Goal: Task Accomplishment & Management: Complete application form

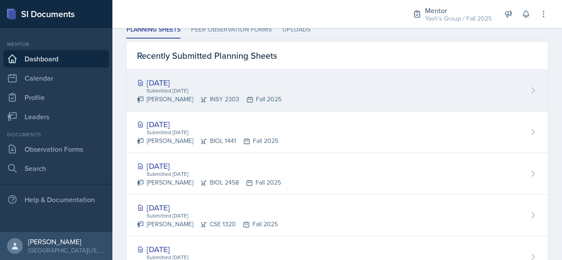
scroll to position [256, 0]
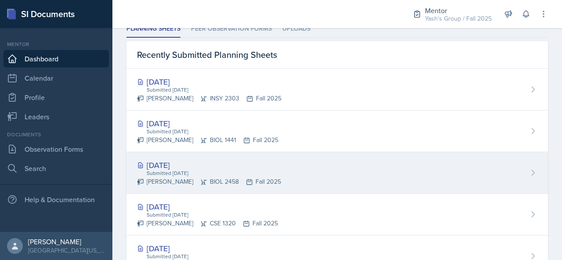
click at [193, 171] on div "Submitted [DATE]" at bounding box center [213, 173] width 135 height 8
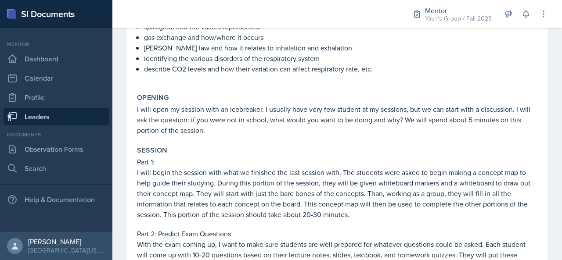
scroll to position [75, 0]
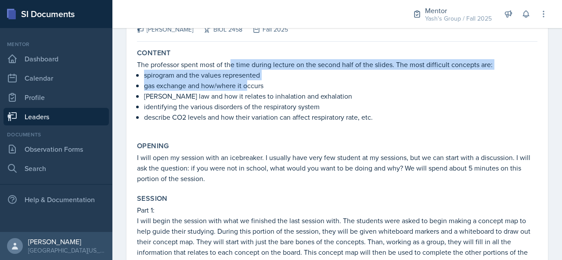
drag, startPoint x: 232, startPoint y: 63, endPoint x: 248, endPoint y: 85, distance: 27.2
click at [248, 85] on div "The professor spent most of the time during lecture on the second half of the s…" at bounding box center [337, 95] width 400 height 72
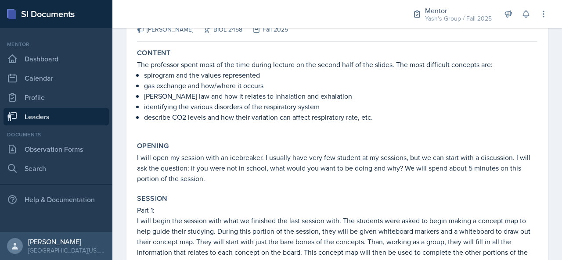
click at [251, 97] on p "[PERSON_NAME] law and how it relates to inhalation and exhalation" at bounding box center [340, 96] width 393 height 11
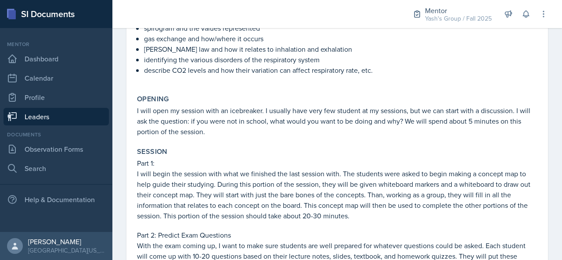
scroll to position [0, 0]
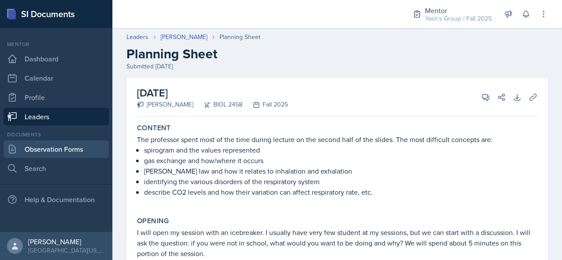
click at [80, 146] on link "Observation Forms" at bounding box center [56, 149] width 105 height 18
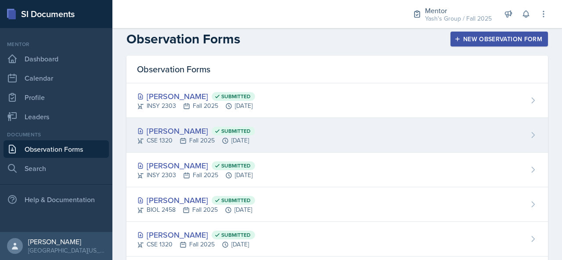
scroll to position [6, 0]
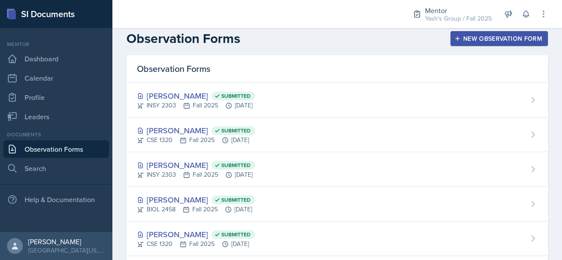
click at [465, 39] on div "New Observation Form" at bounding box center [499, 38] width 86 height 7
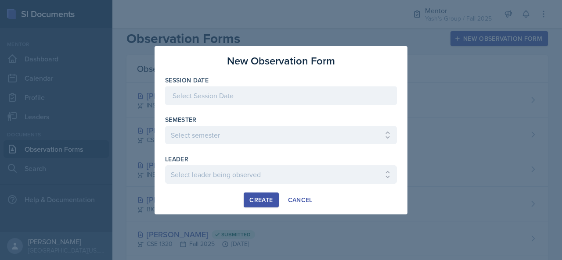
click at [266, 96] on div at bounding box center [281, 95] width 232 height 18
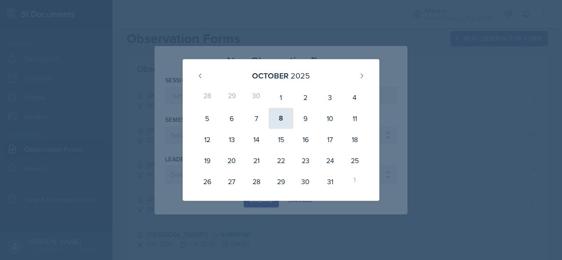
click at [292, 120] on div "8" at bounding box center [281, 118] width 25 height 21
type input "[DATE]"
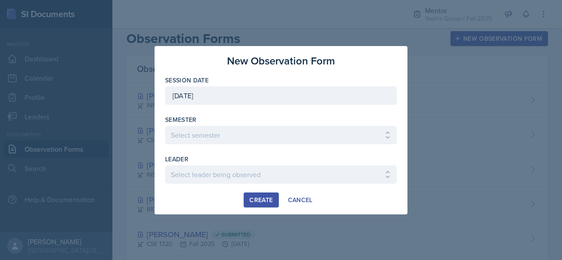
click at [262, 124] on div "Semester Select semester All Fall 2024 Spring 2025 Fall 2025 Spring 2024 Fall 2…" at bounding box center [281, 129] width 232 height 29
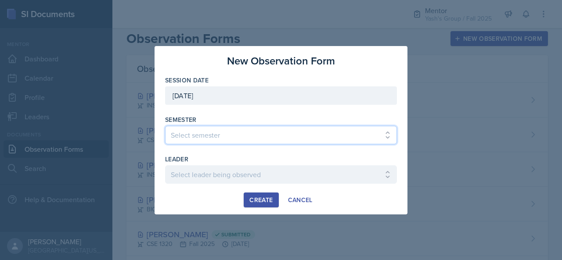
click at [244, 137] on select "Select semester All Fall 2024 Spring 2025 Fall 2025 Spring 2024 Fall 2023" at bounding box center [281, 135] width 232 height 18
select select "a8c40de0-d7eb-4f82-90ee-ac0c6ce45f71"
click at [165, 126] on select "Select semester All Fall 2024 Spring 2025 Fall 2025 Spring 2024 Fall 2023" at bounding box center [281, 135] width 232 height 18
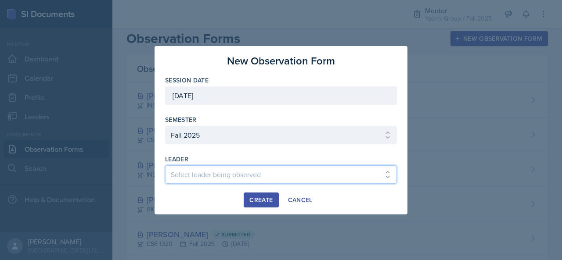
click at [250, 177] on select "Select leader being observed [PERSON_NAME] / BIOL 2458 / Gautam's Group [PERSON…" at bounding box center [281, 175] width 232 height 18
select select "a4cf5605-ab66-4d2d-839f-c5f3f5583b80"
click at [165, 166] on select "Select leader being observed [PERSON_NAME] / BIOL 2458 / Gautam's Group [PERSON…" at bounding box center [281, 175] width 232 height 18
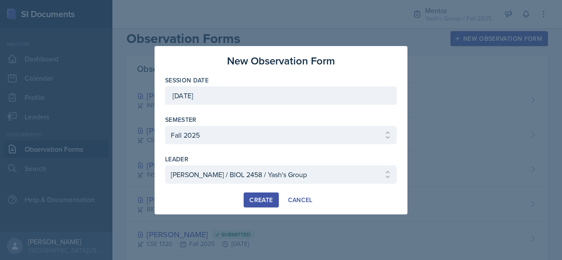
click at [271, 204] on div "Create" at bounding box center [260, 200] width 23 height 7
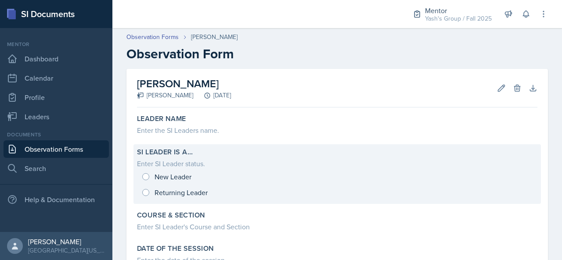
click at [185, 179] on div "New Leader Returning Leader" at bounding box center [337, 185] width 400 height 32
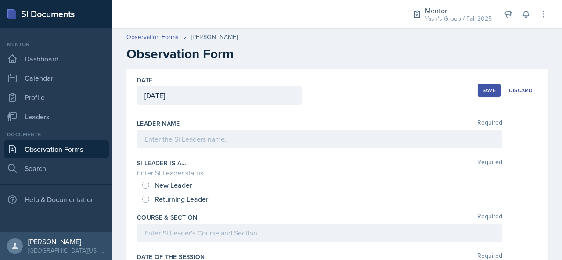
click at [197, 141] on div at bounding box center [319, 139] width 365 height 18
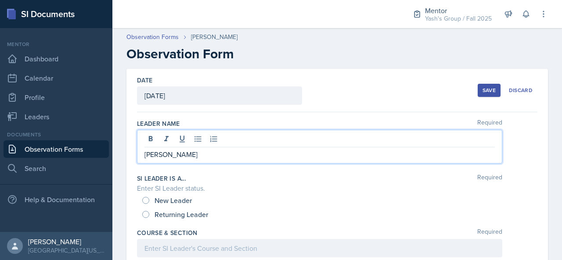
click at [181, 197] on span "New Leader" at bounding box center [173, 200] width 37 height 9
click at [149, 197] on input "New Leader" at bounding box center [145, 200] width 7 height 7
radio input "true"
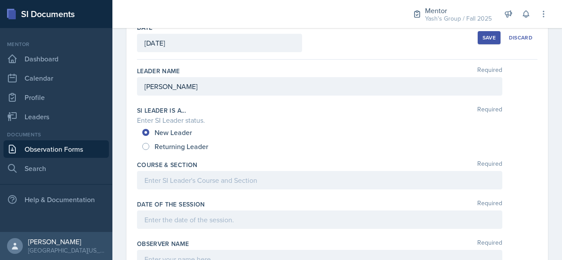
click at [235, 181] on p at bounding box center [319, 180] width 350 height 11
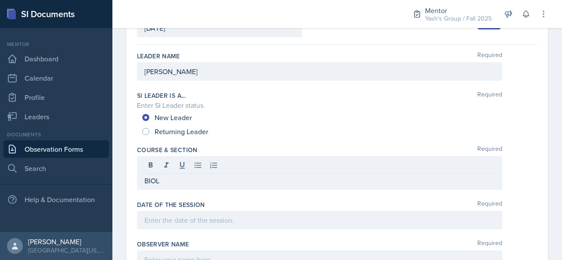
scroll to position [68, 0]
click at [249, 181] on p "BIOL" at bounding box center [319, 180] width 350 height 11
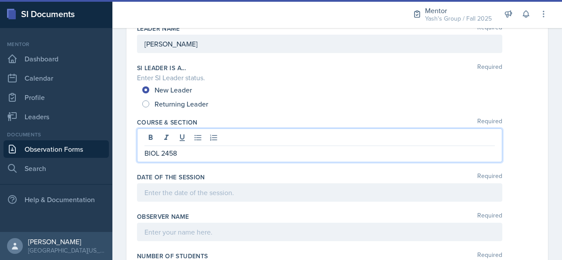
click at [237, 188] on p at bounding box center [319, 192] width 350 height 11
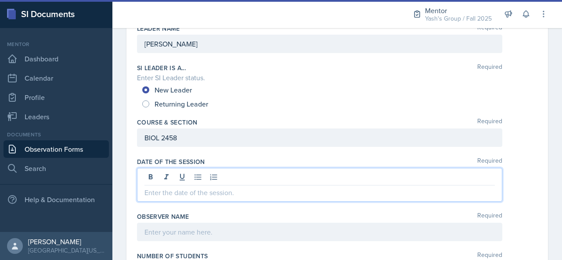
scroll to position [95, 0]
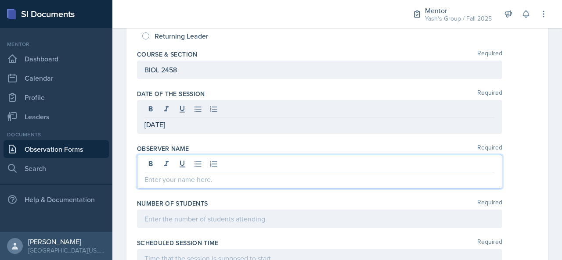
click at [220, 174] on p at bounding box center [319, 179] width 350 height 11
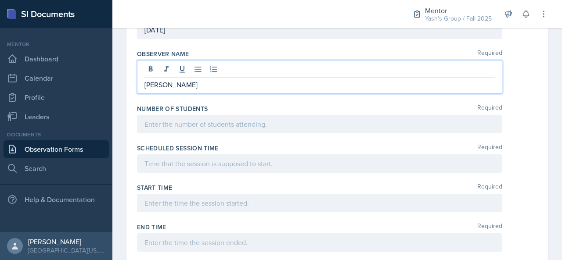
click at [223, 121] on p at bounding box center [319, 124] width 350 height 11
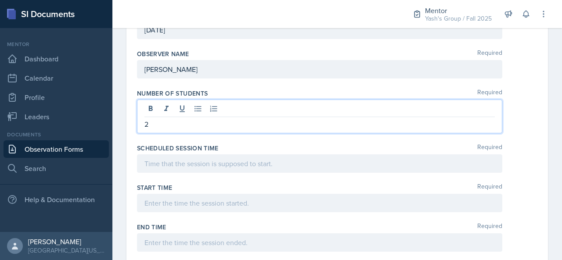
click at [206, 167] on div at bounding box center [319, 164] width 365 height 18
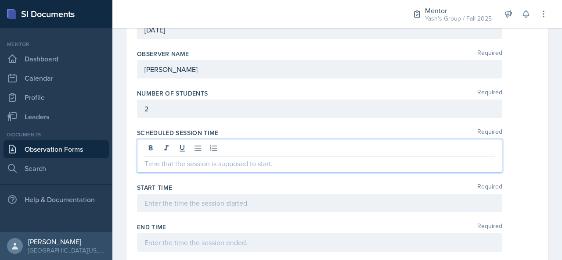
scroll to position [258, 0]
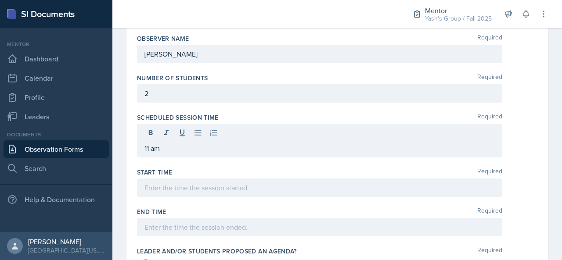
click at [199, 180] on div at bounding box center [319, 188] width 365 height 18
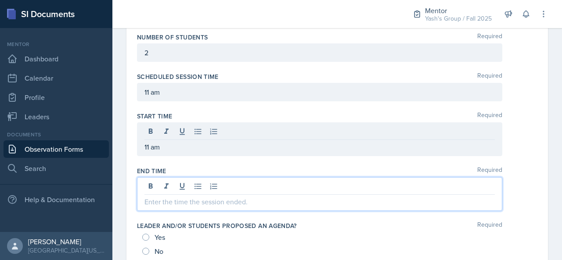
click at [191, 197] on p at bounding box center [319, 202] width 350 height 11
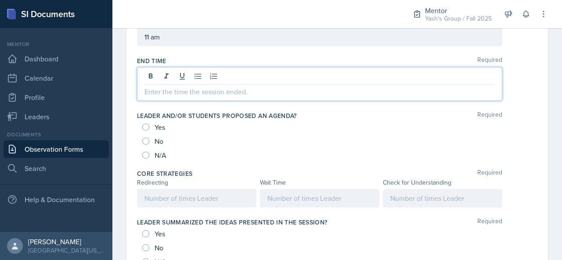
scroll to position [394, 0]
click at [157, 127] on span "Yes" at bounding box center [160, 126] width 11 height 9
click at [149, 127] on input "Yes" at bounding box center [145, 126] width 7 height 7
radio input "true"
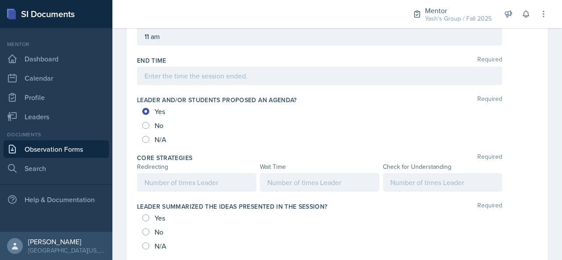
scroll to position [410, 0]
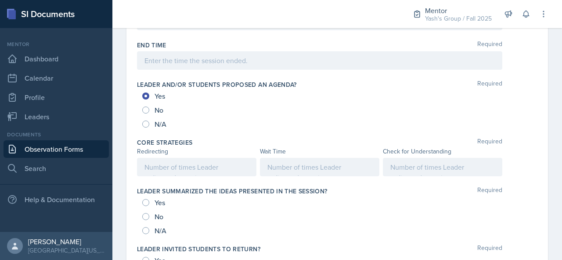
click at [185, 173] on p at bounding box center [196, 167] width 104 height 11
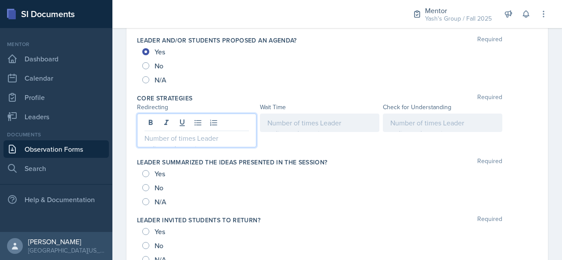
scroll to position [455, 0]
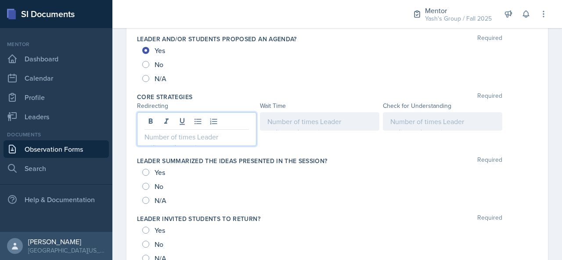
click at [155, 168] on span "Yes" at bounding box center [160, 172] width 11 height 9
click at [149, 169] on input "Yes" at bounding box center [145, 172] width 7 height 7
radio input "true"
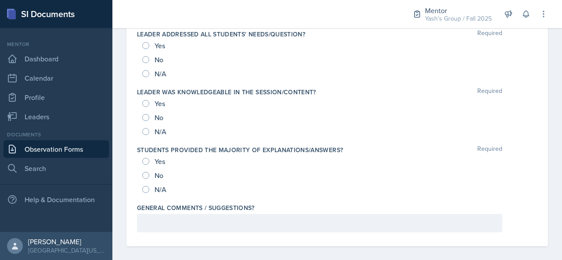
scroll to position [976, 0]
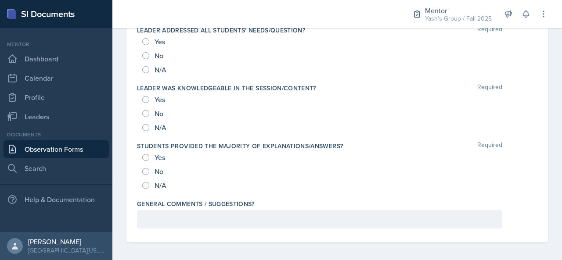
click at [204, 210] on div at bounding box center [319, 219] width 365 height 18
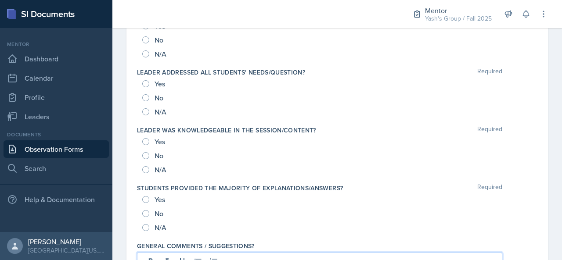
scroll to position [939, 0]
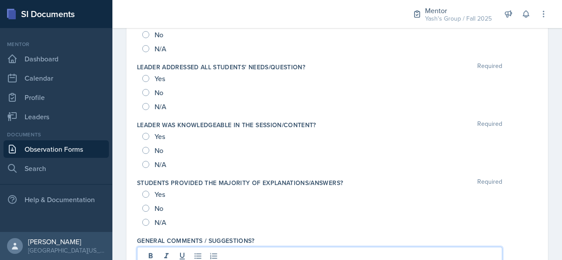
click at [150, 192] on div "Yes" at bounding box center [154, 194] width 25 height 14
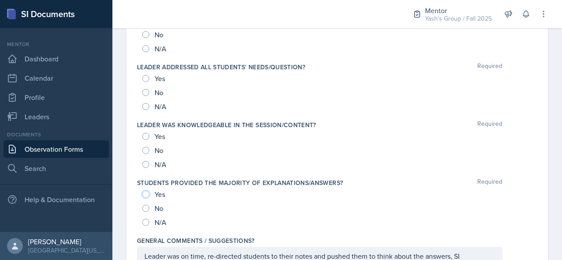
click at [148, 192] on input "Yes" at bounding box center [145, 194] width 7 height 7
radio input "true"
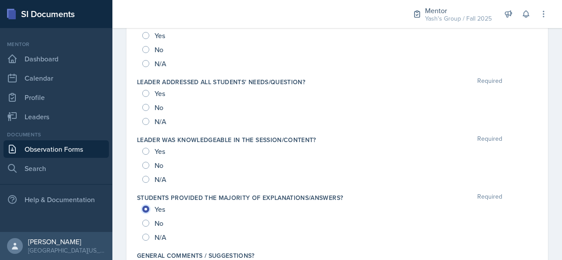
scroll to position [921, 0]
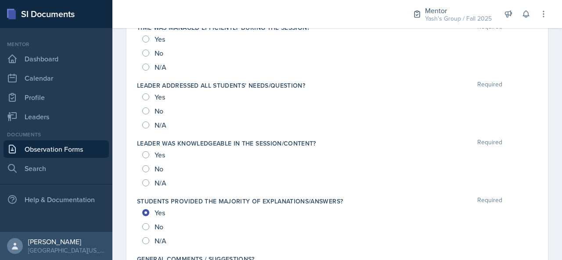
click at [150, 151] on div "Yes" at bounding box center [154, 155] width 25 height 14
click at [147, 152] on input "Yes" at bounding box center [145, 154] width 7 height 7
radio input "true"
click at [147, 94] on input "Yes" at bounding box center [145, 97] width 7 height 7
radio input "true"
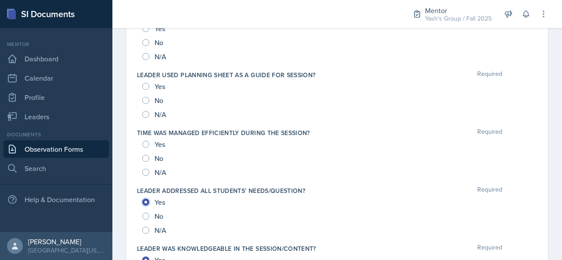
scroll to position [816, 0]
click at [147, 142] on input "Yes" at bounding box center [145, 144] width 7 height 7
radio input "true"
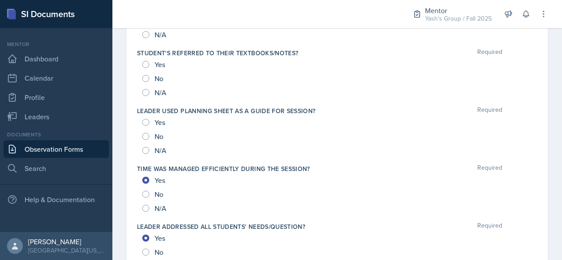
click at [148, 115] on div "Yes" at bounding box center [154, 122] width 25 height 14
click at [145, 123] on div "Yes" at bounding box center [154, 122] width 25 height 14
click at [150, 116] on div "Yes" at bounding box center [154, 122] width 25 height 14
click at [144, 119] on input "Yes" at bounding box center [145, 122] width 7 height 7
radio input "true"
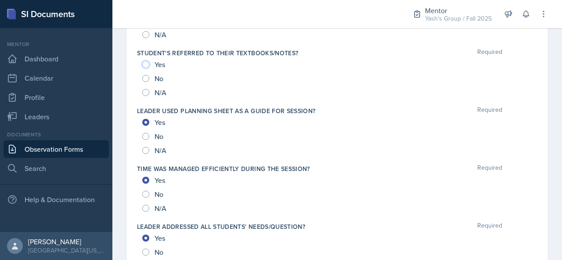
click at [143, 61] on input "Yes" at bounding box center [145, 64] width 7 height 7
radio input "true"
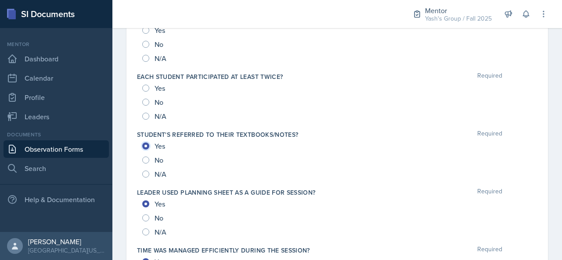
scroll to position [697, 0]
click at [148, 89] on div "Yes" at bounding box center [154, 89] width 25 height 14
click at [146, 87] on input "Yes" at bounding box center [145, 89] width 7 height 7
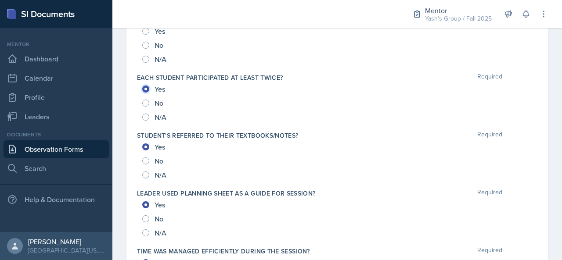
radio input "true"
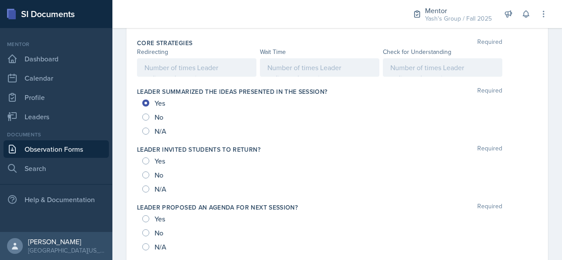
scroll to position [509, 0]
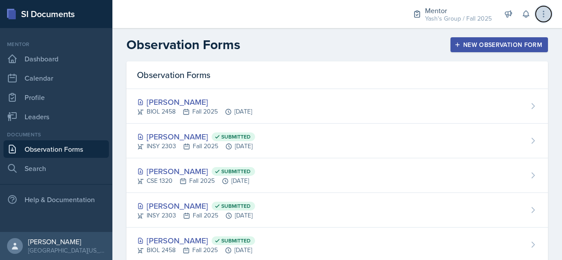
click at [546, 18] on icon at bounding box center [543, 14] width 9 height 9
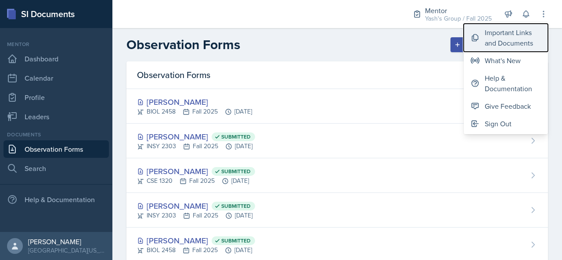
click at [514, 36] on div "Important Links and Documents" at bounding box center [513, 37] width 56 height 21
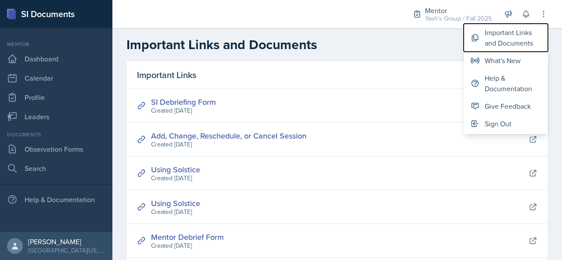
scroll to position [4, 0]
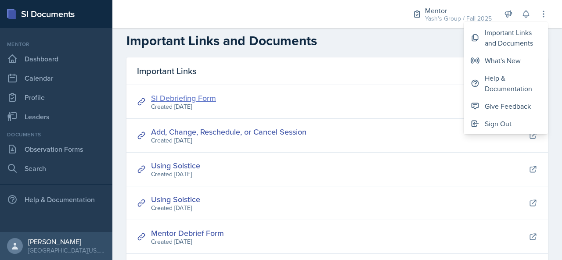
click at [209, 101] on link "SI Debriefing Form" at bounding box center [183, 98] width 65 height 11
